Goal: Task Accomplishment & Management: Manage account settings

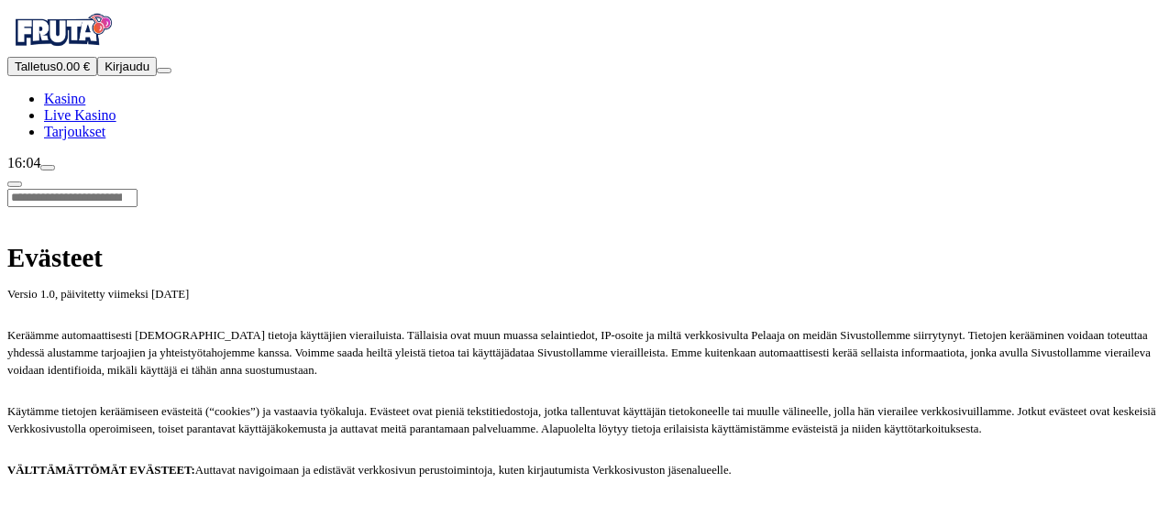
click at [117, 53] on img "Primary" at bounding box center [62, 30] width 110 height 46
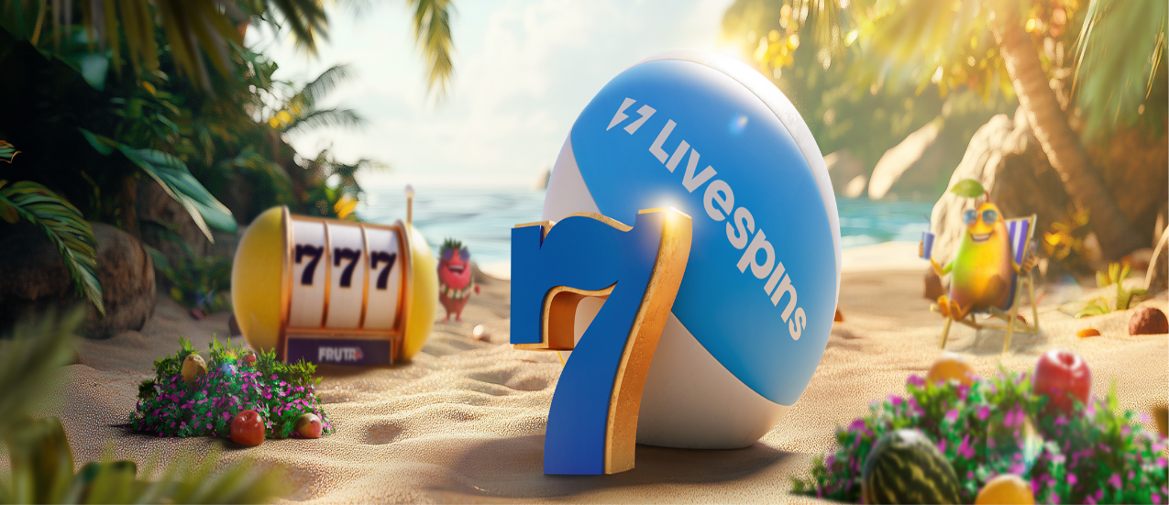
click at [105, 73] on span "Kirjaudu" at bounding box center [127, 67] width 45 height 14
